Goal: Transaction & Acquisition: Purchase product/service

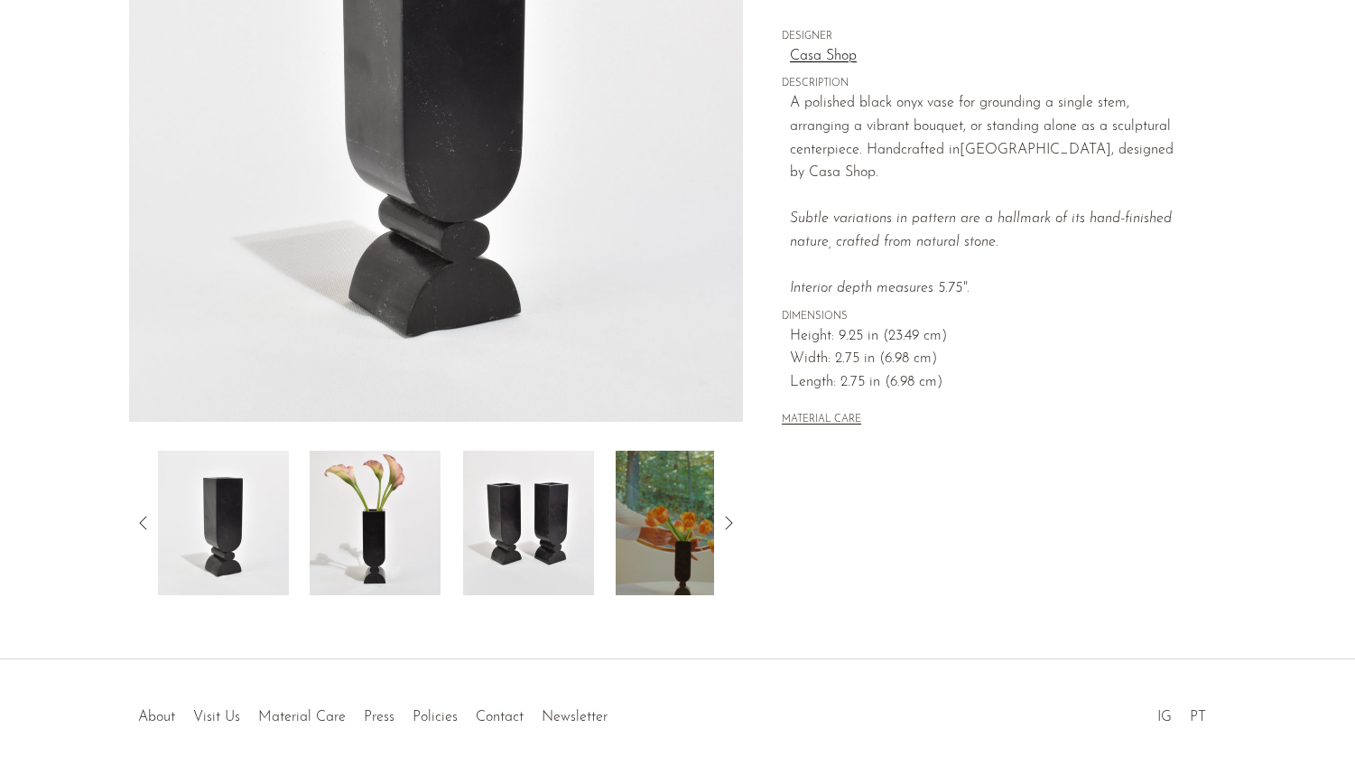
scroll to position [371, 0]
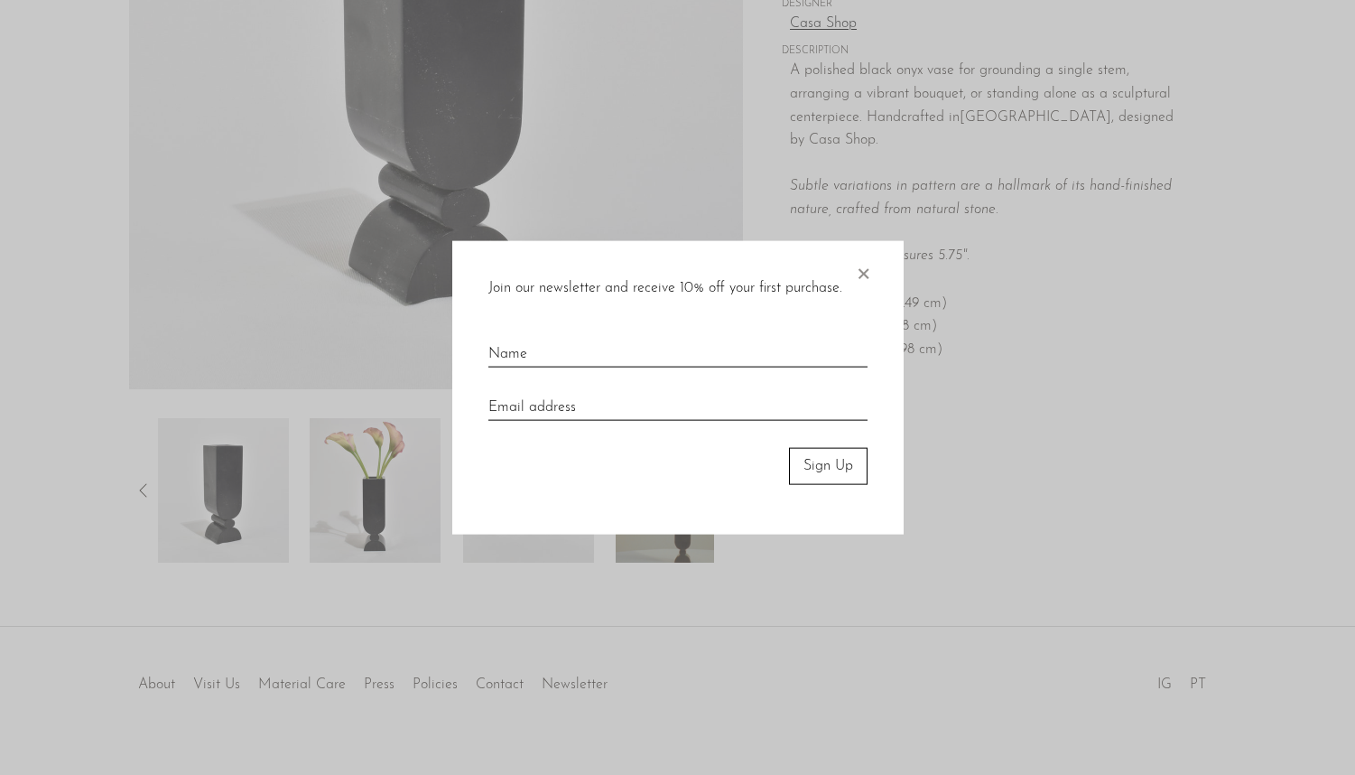
click at [861, 266] on span "×" at bounding box center [863, 270] width 18 height 58
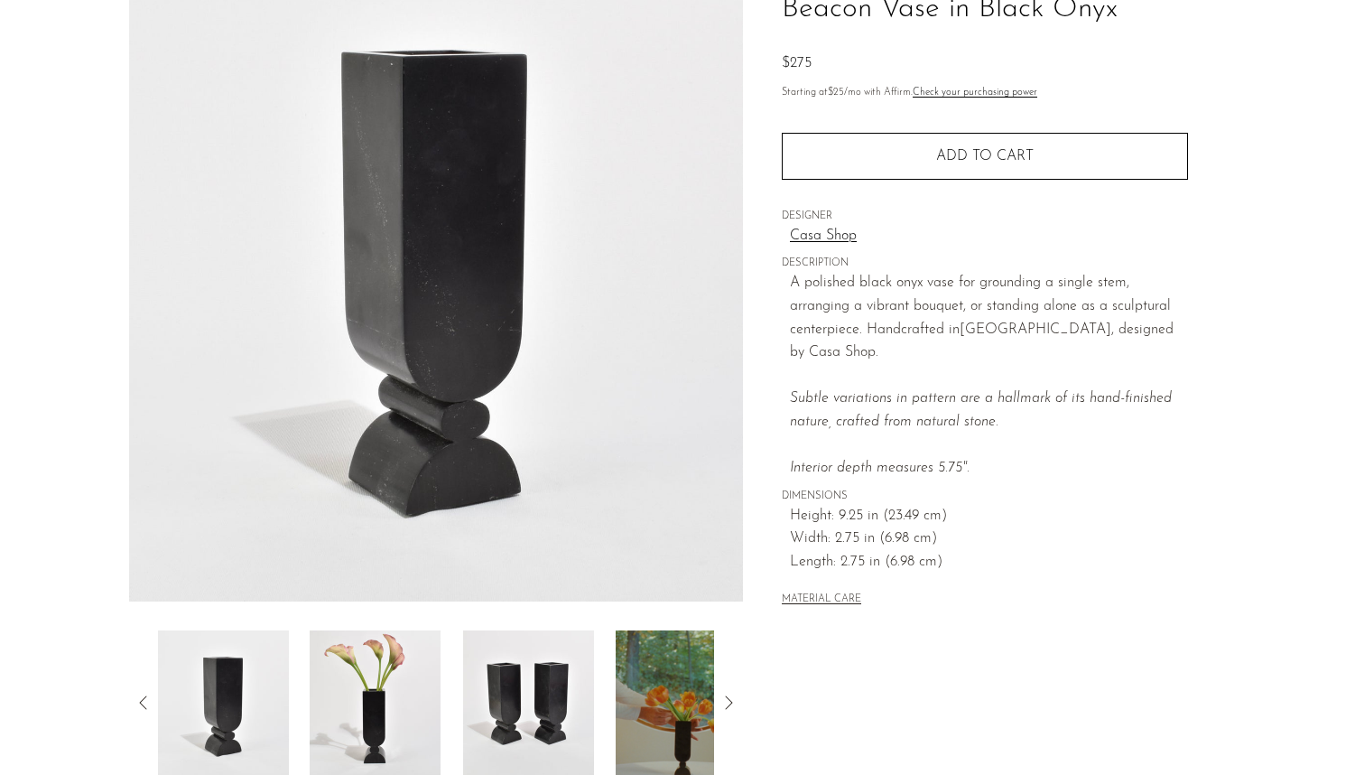
scroll to position [0, 0]
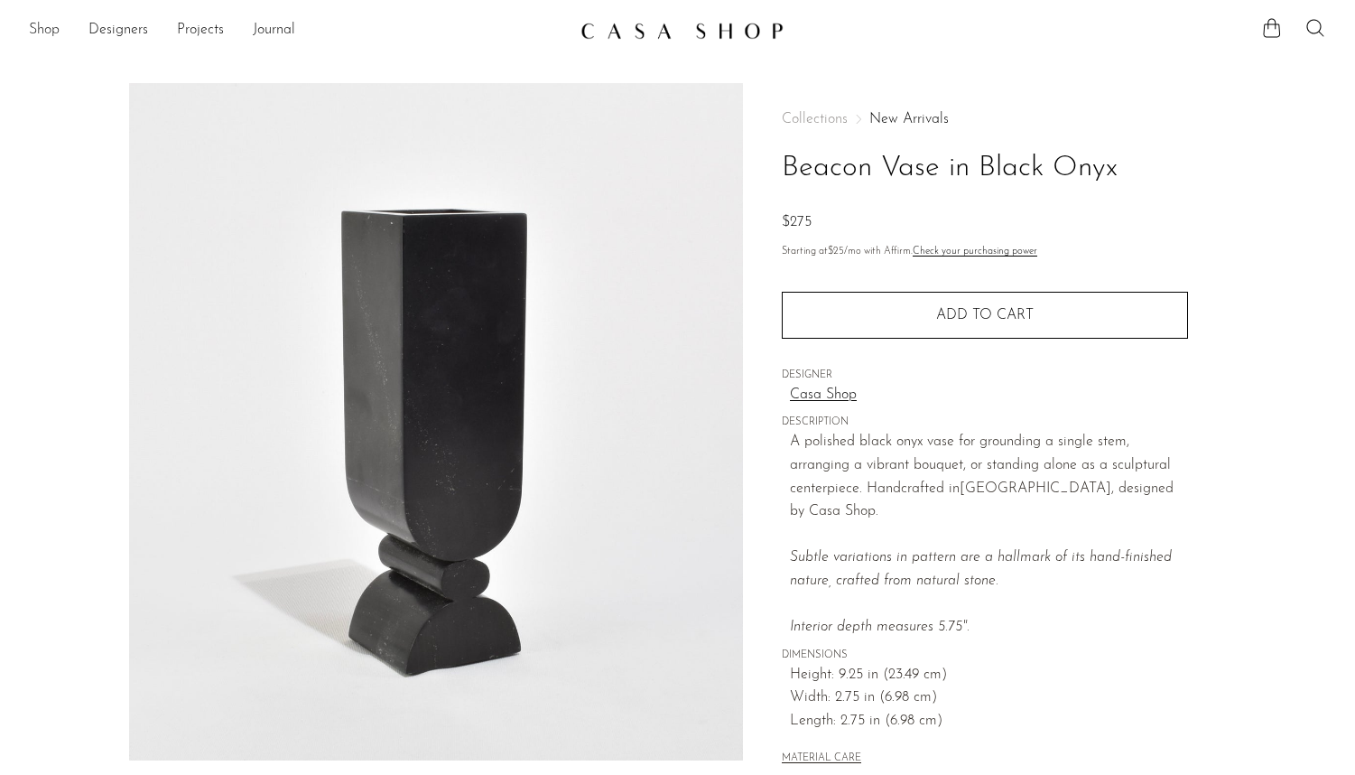
click at [44, 25] on link "Shop" at bounding box center [44, 30] width 31 height 23
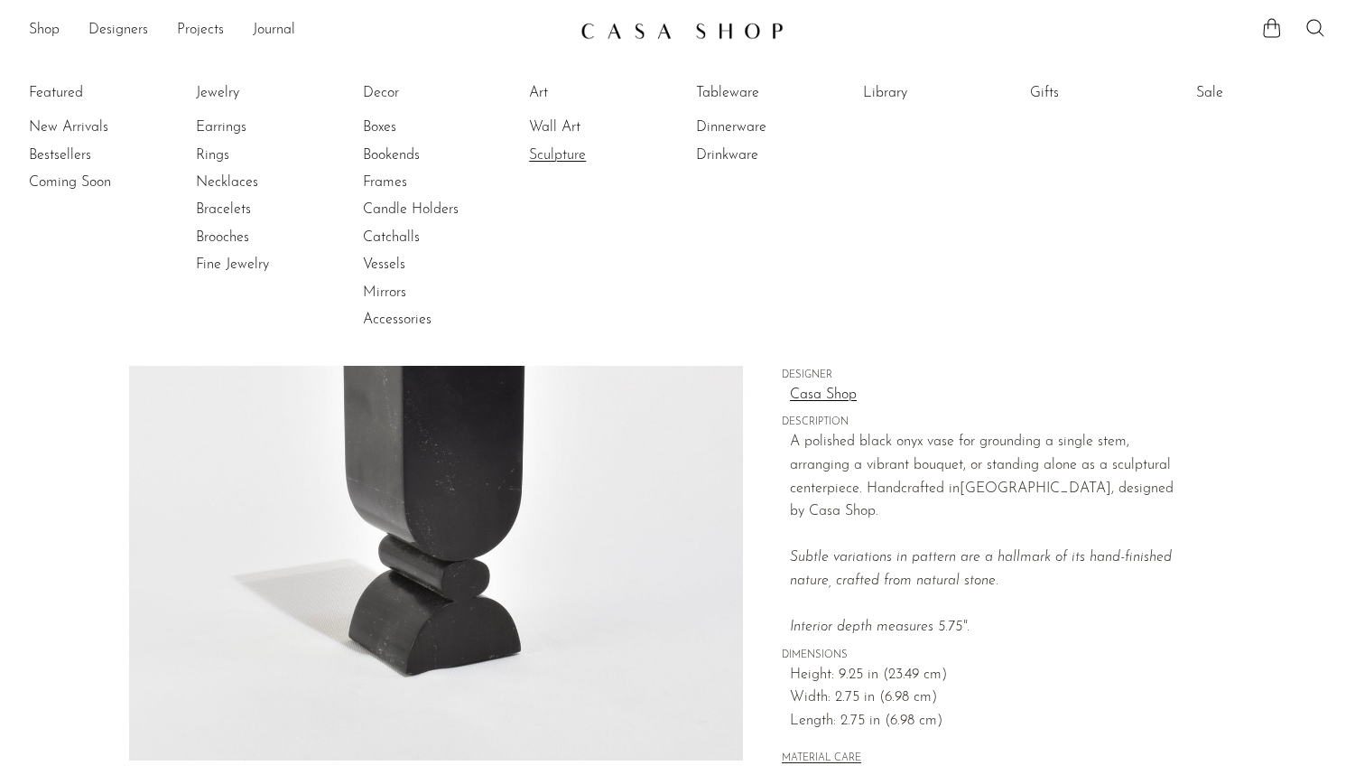
click at [553, 149] on link "Sculpture" at bounding box center [596, 155] width 135 height 20
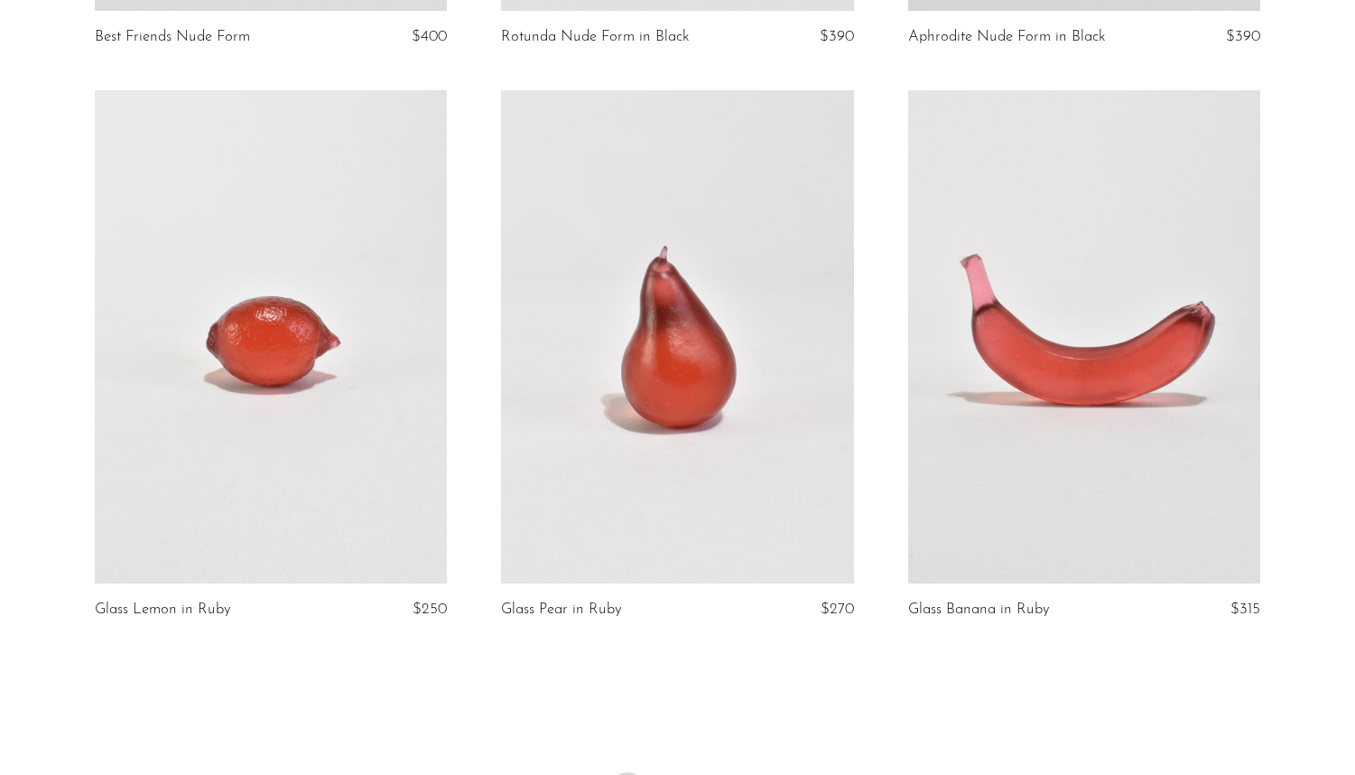
scroll to position [6750, 0]
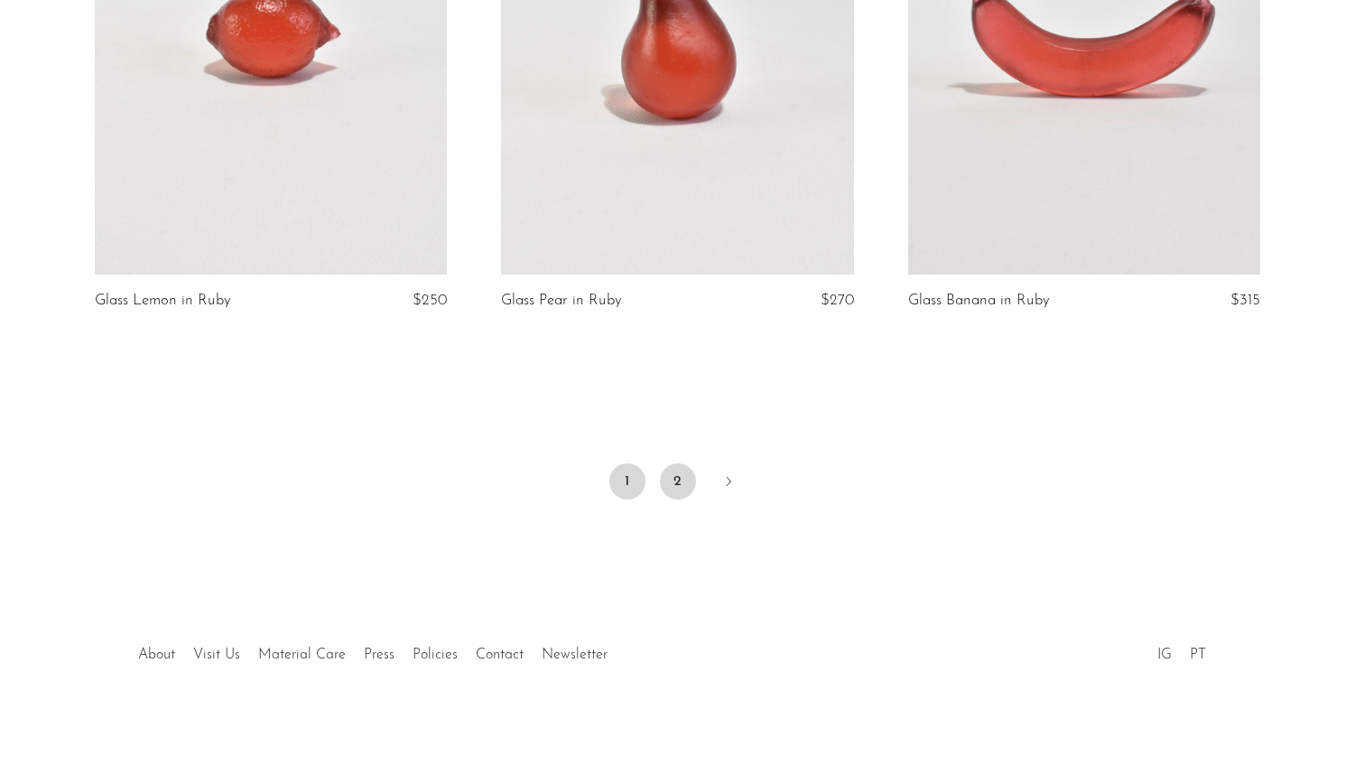
click at [673, 475] on link "2" at bounding box center [678, 481] width 36 height 36
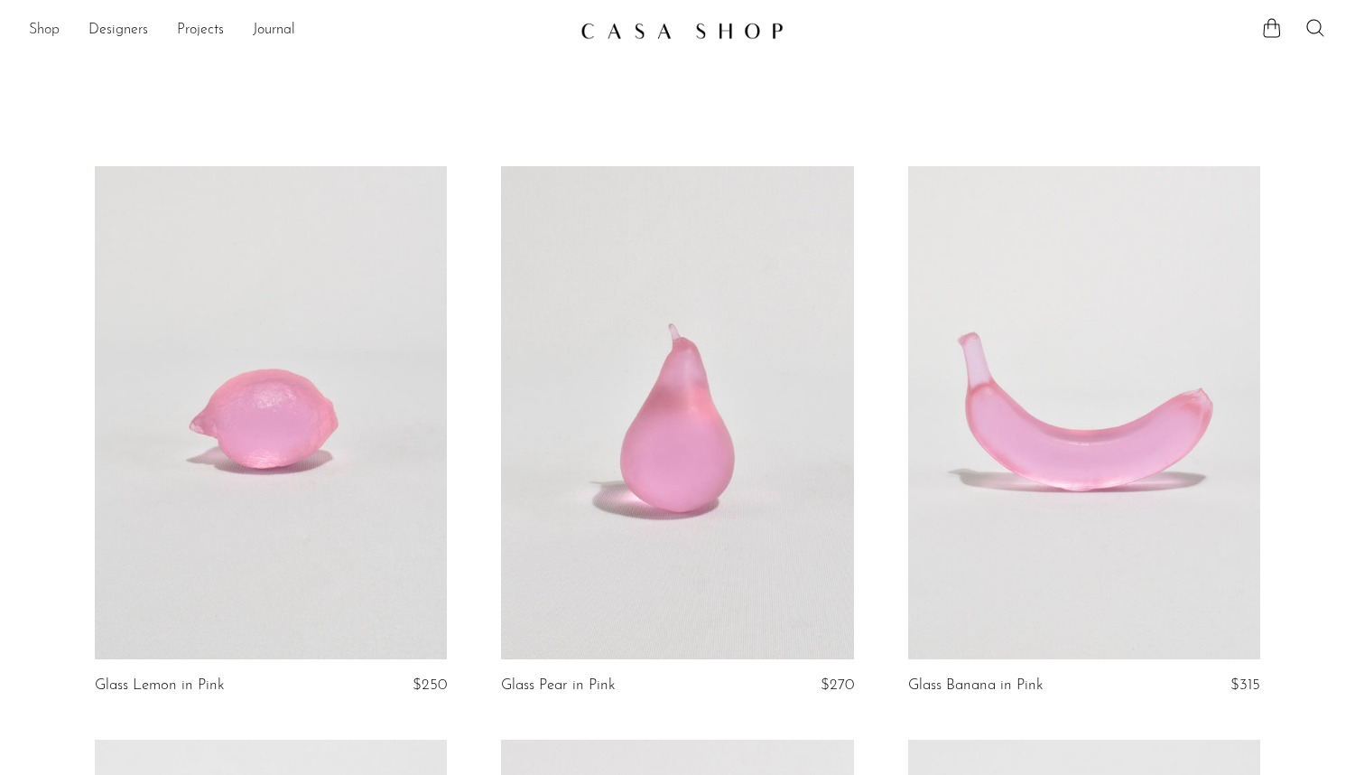
click at [50, 29] on link "Shop" at bounding box center [44, 30] width 31 height 23
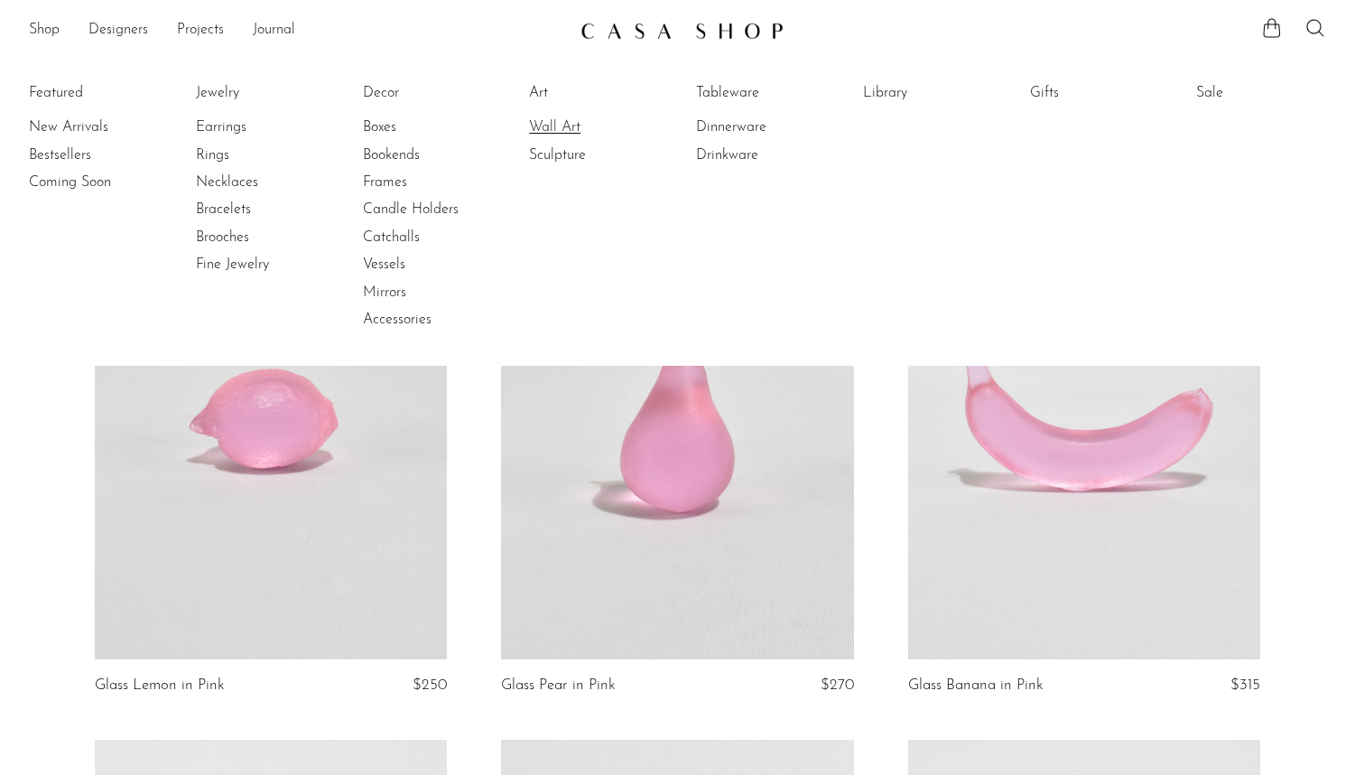
click at [559, 124] on link "Wall Art" at bounding box center [596, 127] width 135 height 20
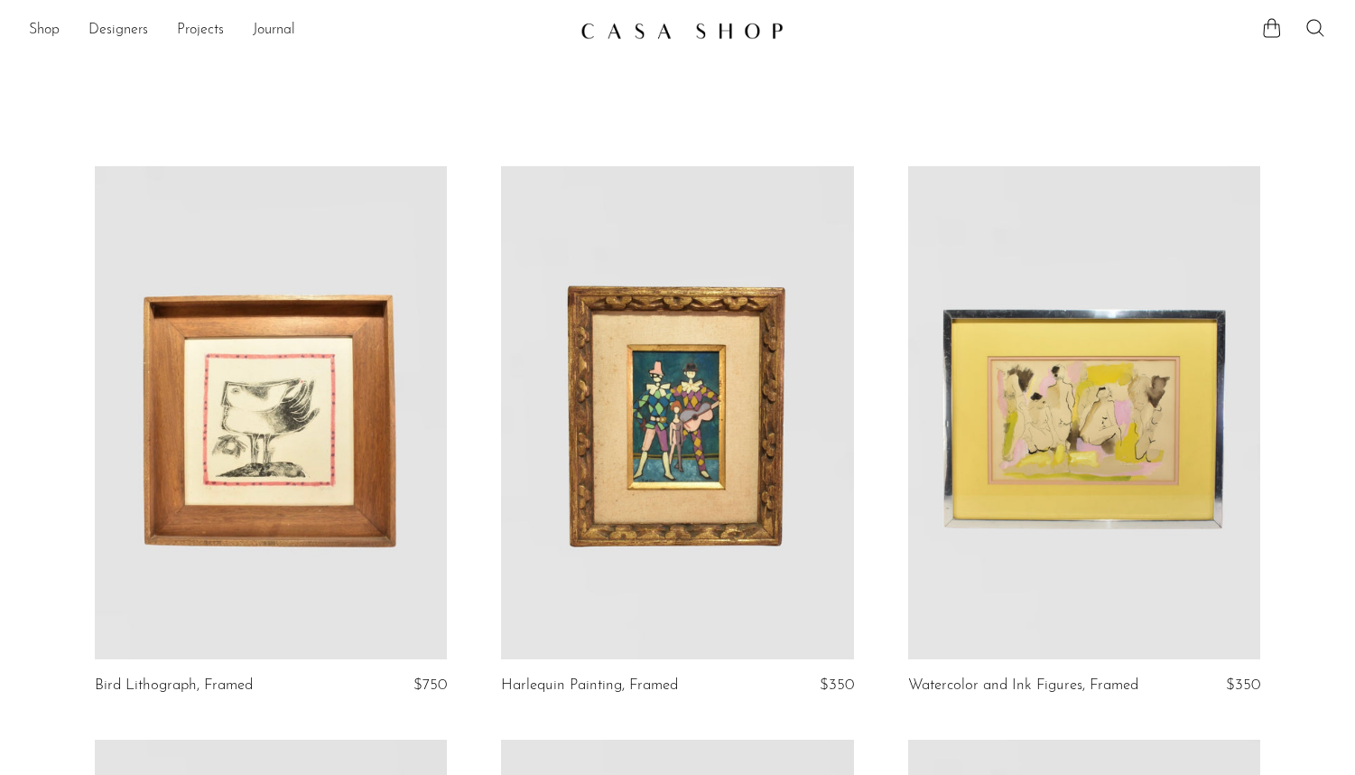
click at [375, 441] on link at bounding box center [271, 412] width 352 height 493
click at [48, 26] on link "Shop" at bounding box center [44, 30] width 31 height 23
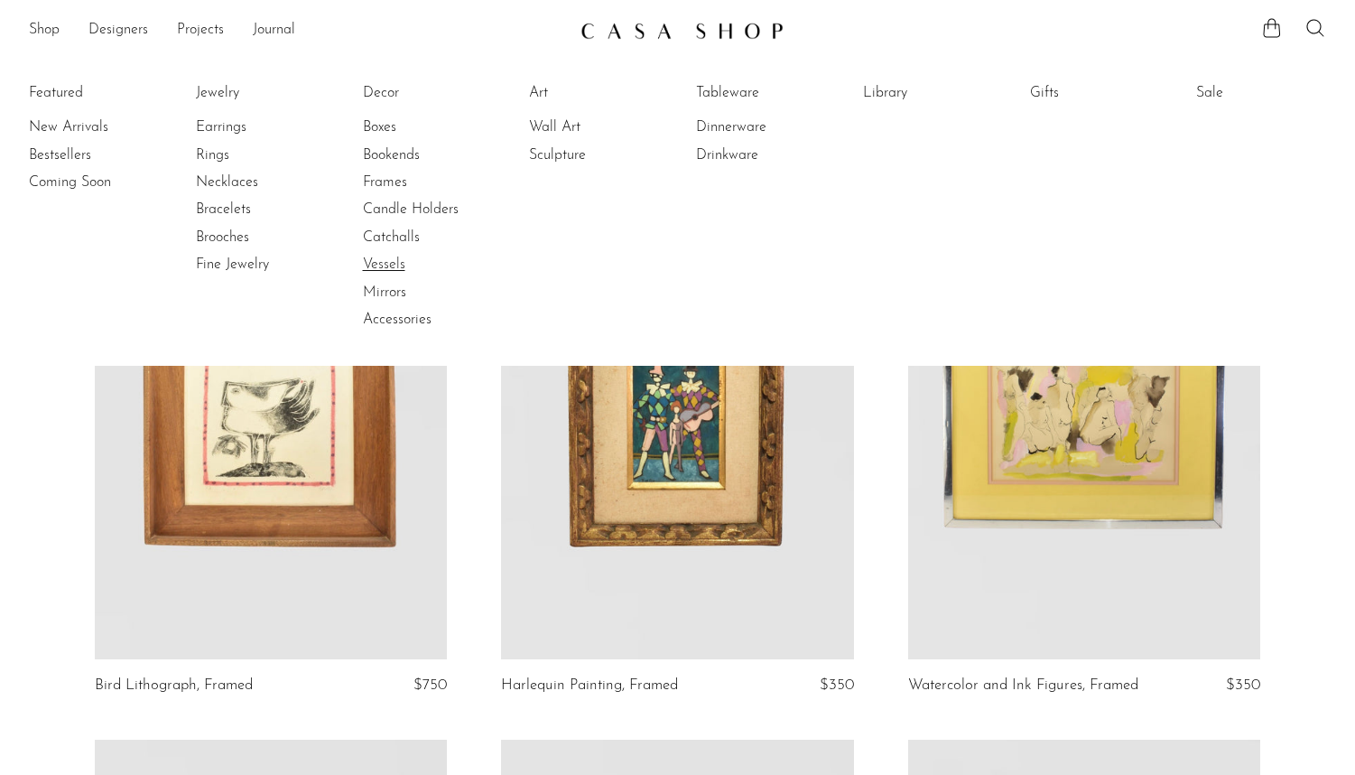
click at [383, 264] on link "Vessels" at bounding box center [430, 265] width 135 height 20
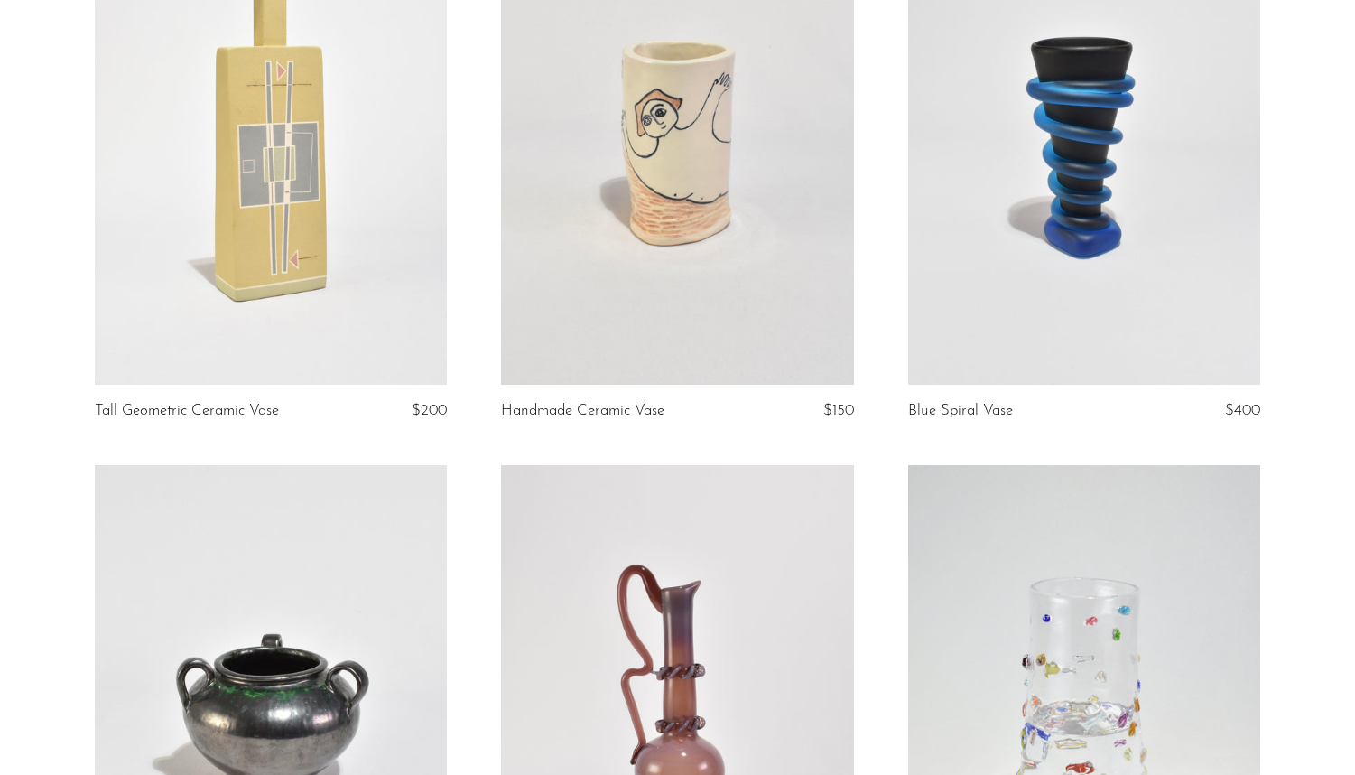
scroll to position [262, 0]
